Goal: Check status: Check status

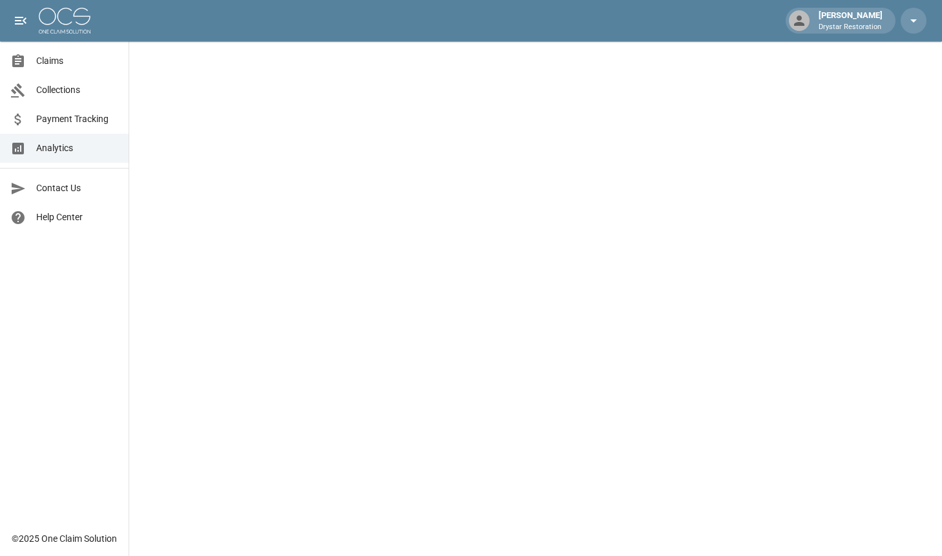
click at [46, 61] on span "Claims" at bounding box center [77, 61] width 82 height 14
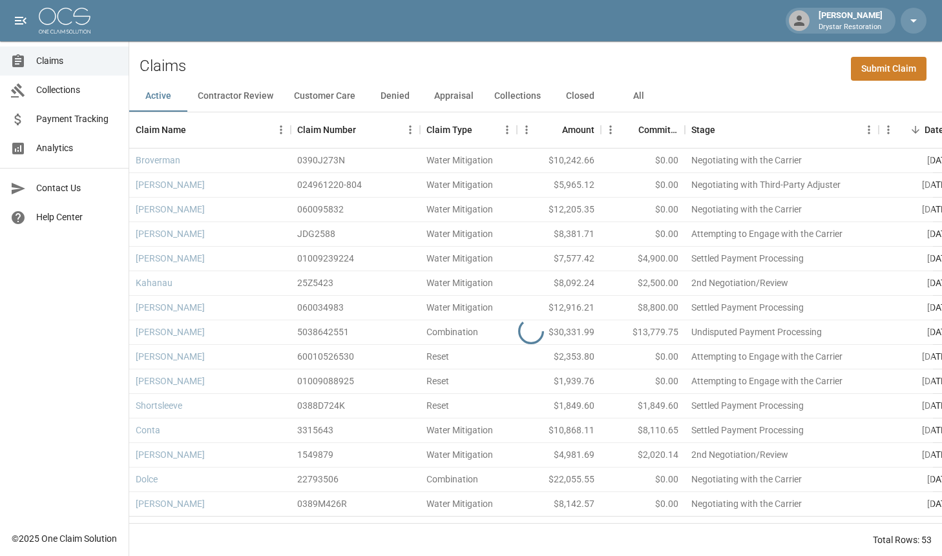
click at [653, 92] on button "All" at bounding box center [638, 96] width 58 height 31
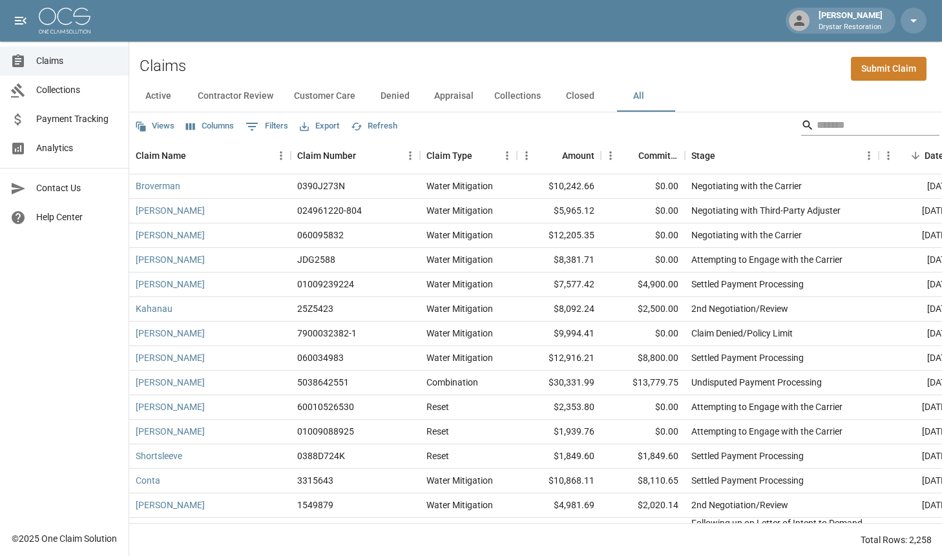
click at [841, 123] on input "Search" at bounding box center [868, 125] width 103 height 21
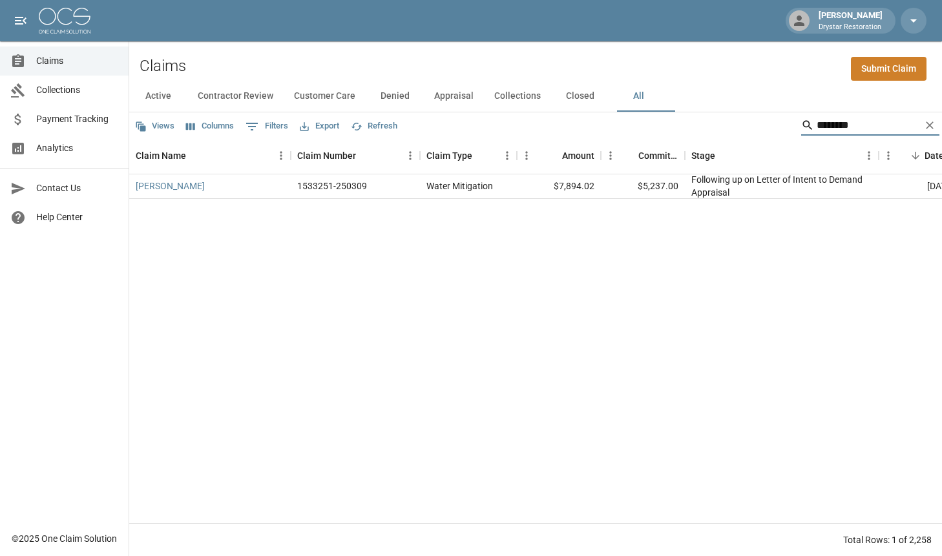
type input "********"
click at [501, 190] on div "Water Mitigation" at bounding box center [468, 186] width 97 height 25
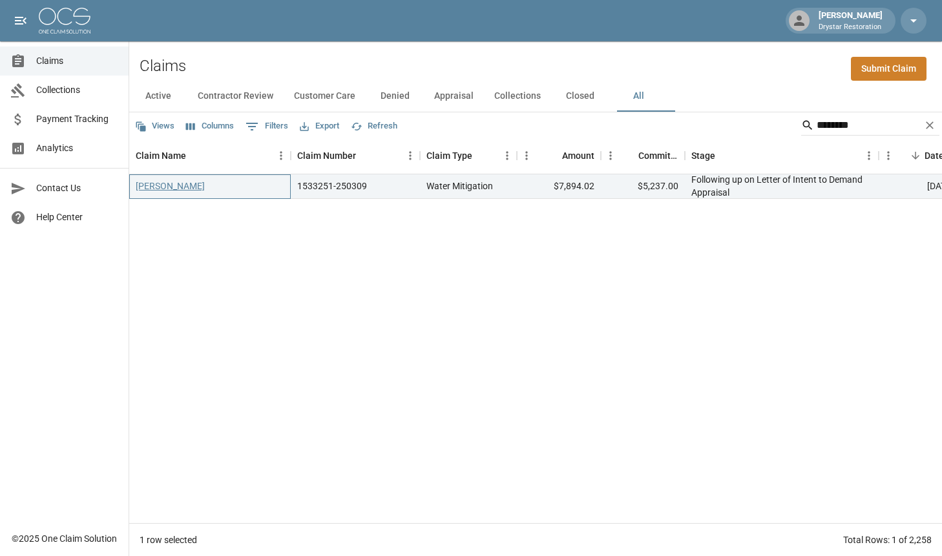
click at [171, 184] on link "[PERSON_NAME]" at bounding box center [170, 186] width 69 height 13
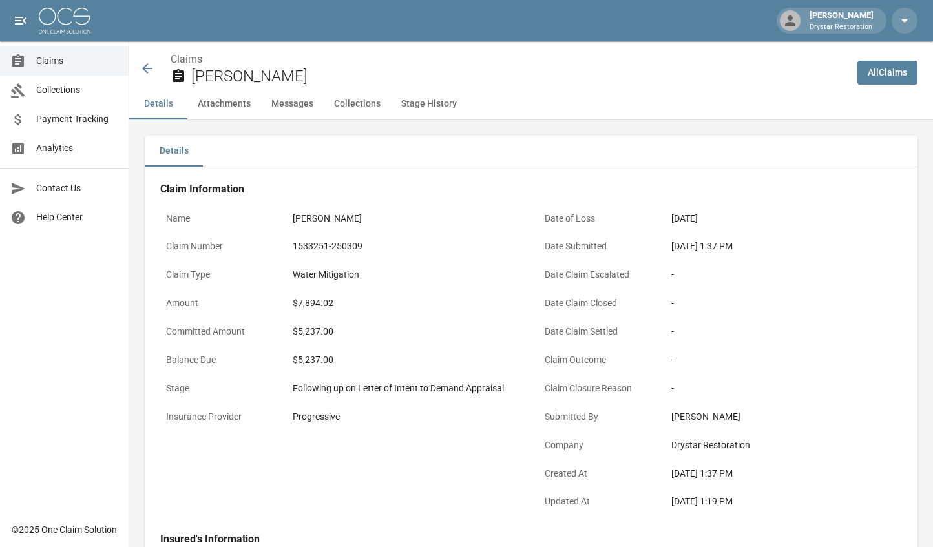
drag, startPoint x: 302, startPoint y: 330, endPoint x: 330, endPoint y: 330, distance: 27.8
click at [310, 330] on div "$5,237.00" at bounding box center [405, 332] width 225 height 14
drag, startPoint x: 316, startPoint y: 330, endPoint x: 368, endPoint y: 327, distance: 52.4
click at [324, 328] on div "$5,237.00" at bounding box center [405, 332] width 225 height 14
click at [746, 369] on div "-" at bounding box center [784, 360] width 237 height 25
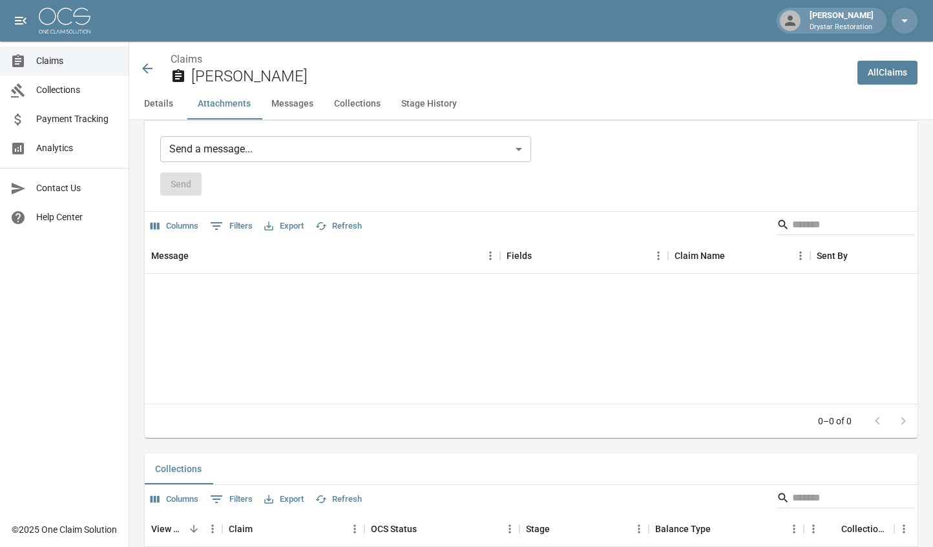
scroll to position [819, 0]
